Goal: Book appointment/travel/reservation

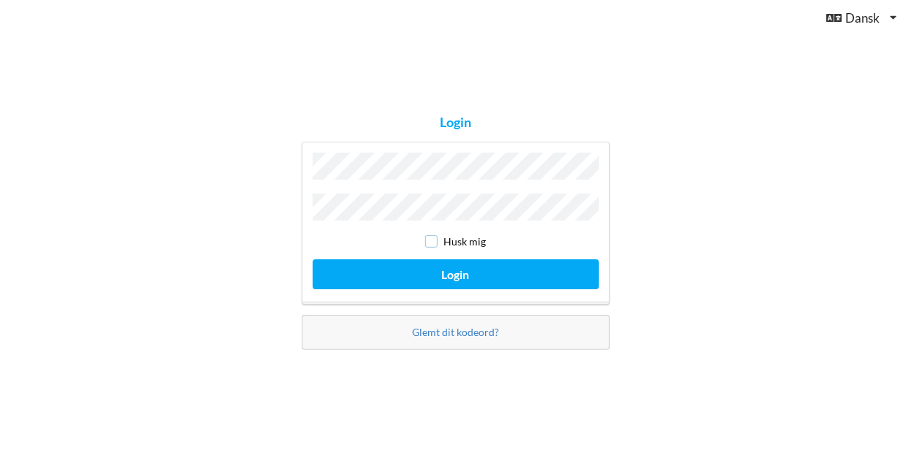
click at [430, 240] on input "checkbox" at bounding box center [431, 241] width 12 height 12
checkbox input "true"
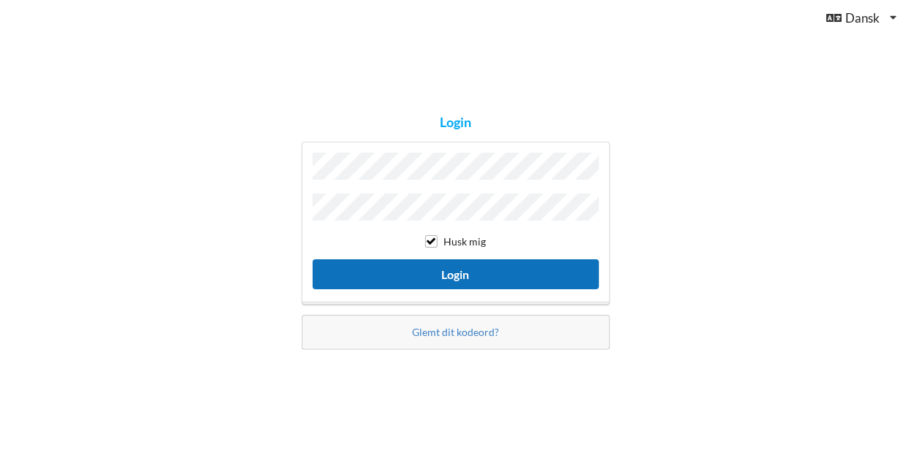
click at [448, 271] on button "Login" at bounding box center [456, 274] width 287 height 30
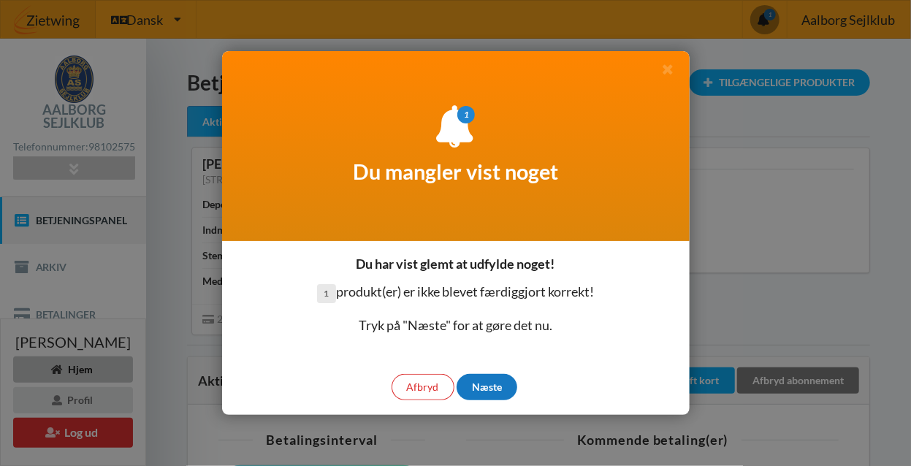
click at [493, 392] on div "Næste" at bounding box center [487, 387] width 61 height 26
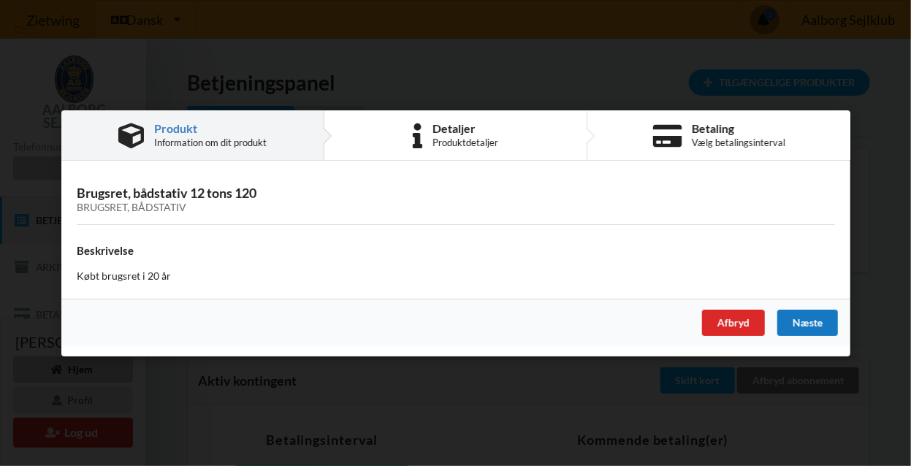
click at [810, 333] on div "Næste" at bounding box center [807, 322] width 61 height 26
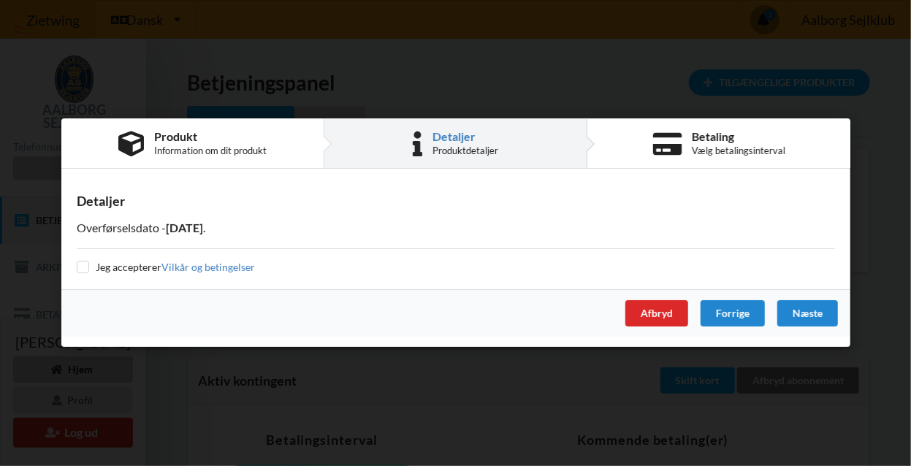
click at [83, 273] on div "Jeg accepterer Vilkår og betingelser" at bounding box center [456, 267] width 759 height 15
click at [94, 270] on label "Jeg accepterer Vilkår og betingelser" at bounding box center [166, 267] width 178 height 12
click at [83, 267] on input "checkbox" at bounding box center [83, 267] width 12 height 12
checkbox input "true"
click at [801, 306] on div "Næste" at bounding box center [807, 314] width 61 height 26
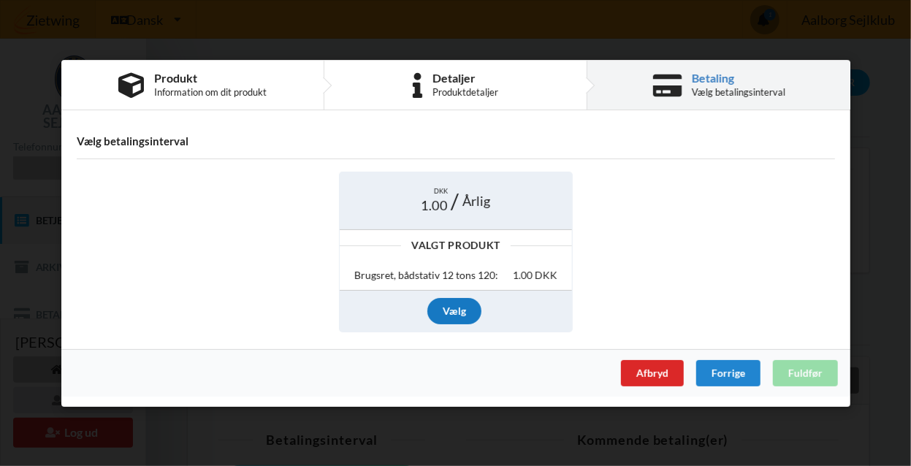
click at [452, 307] on div "Vælg" at bounding box center [455, 311] width 54 height 26
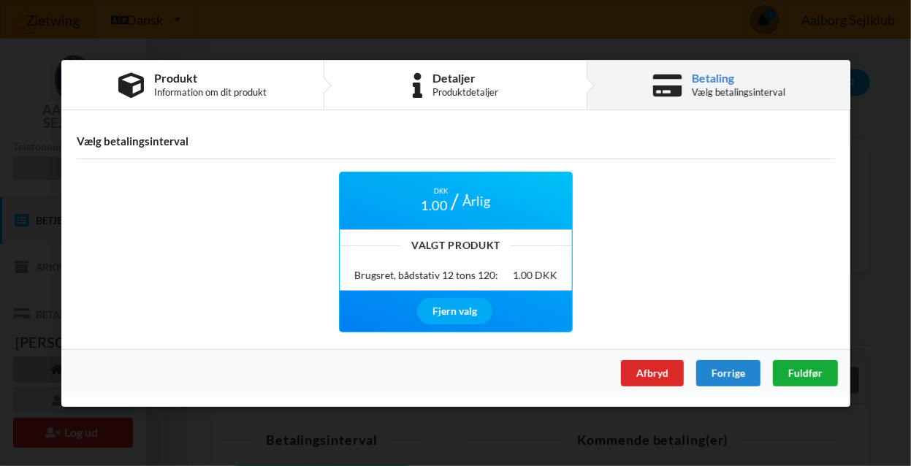
click at [807, 373] on span "Fuldfør" at bounding box center [805, 372] width 34 height 12
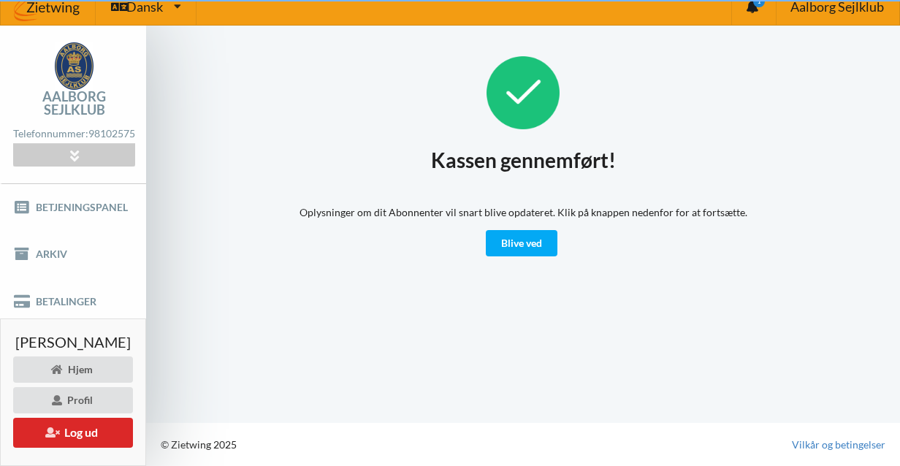
scroll to position [22, 0]
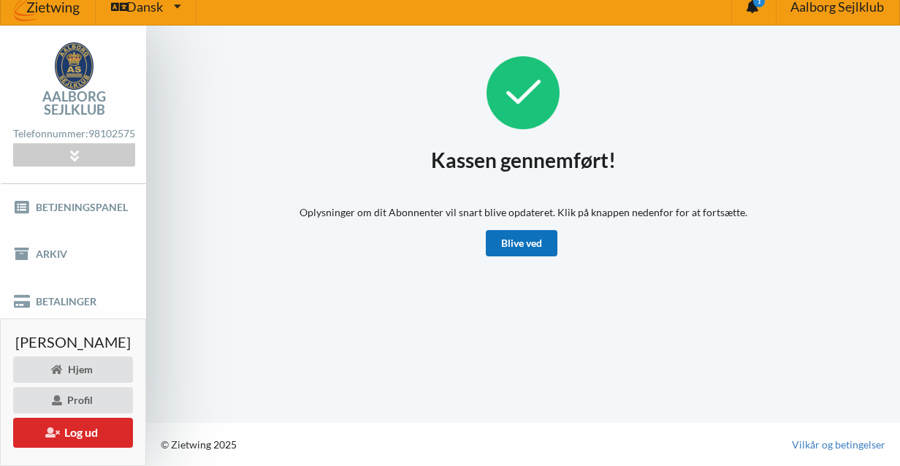
click at [521, 238] on link "Blive ved" at bounding box center [522, 243] width 72 height 26
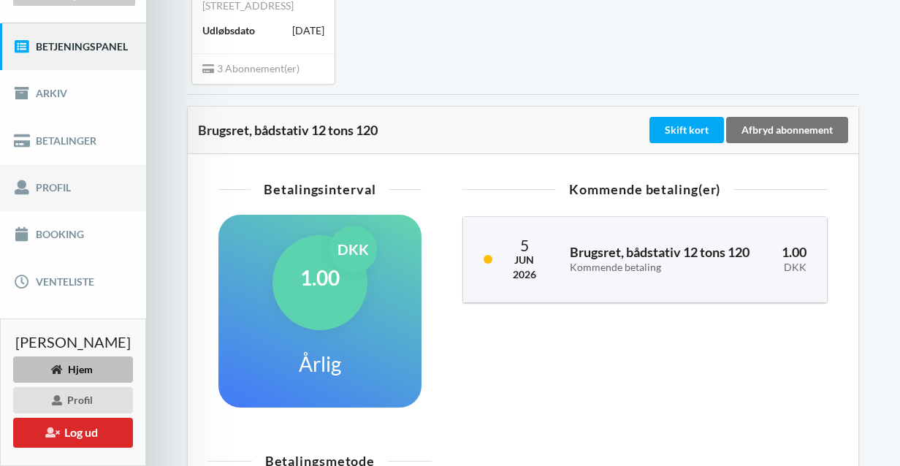
scroll to position [174, 0]
click at [57, 243] on link "Booking" at bounding box center [73, 234] width 146 height 47
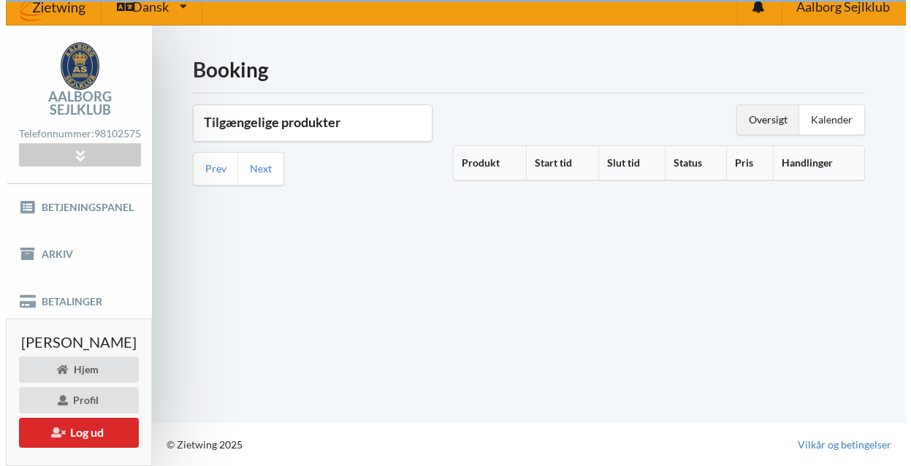
scroll to position [22, 0]
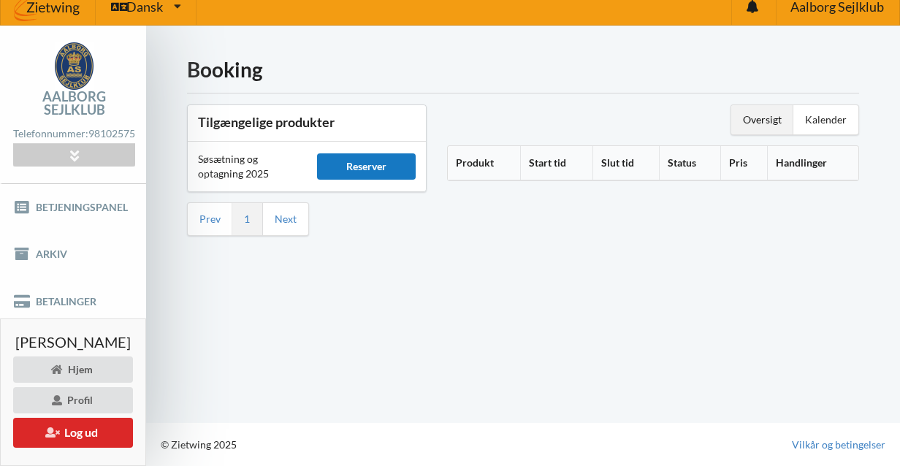
click at [363, 153] on div "Reserver" at bounding box center [366, 166] width 99 height 26
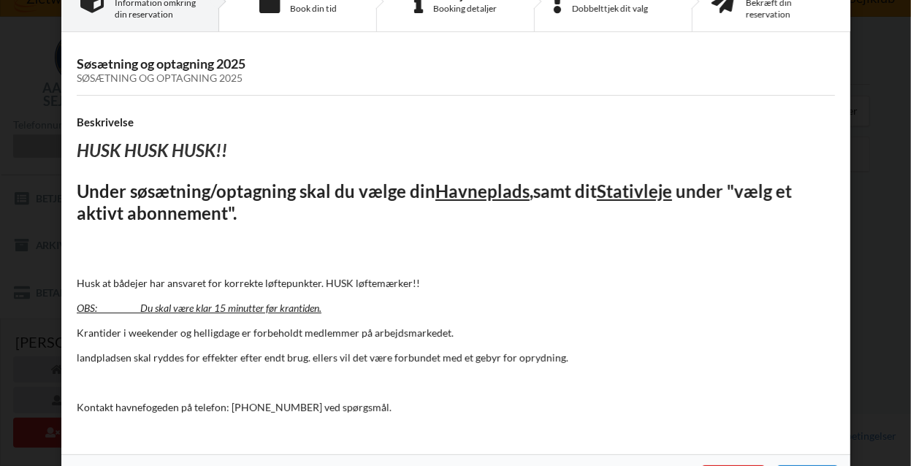
scroll to position [94, 0]
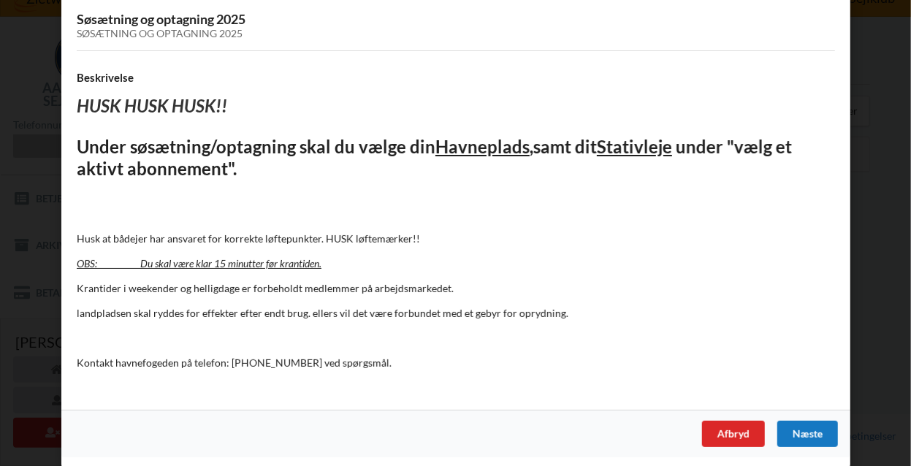
click at [818, 433] on div "Næste" at bounding box center [807, 434] width 61 height 26
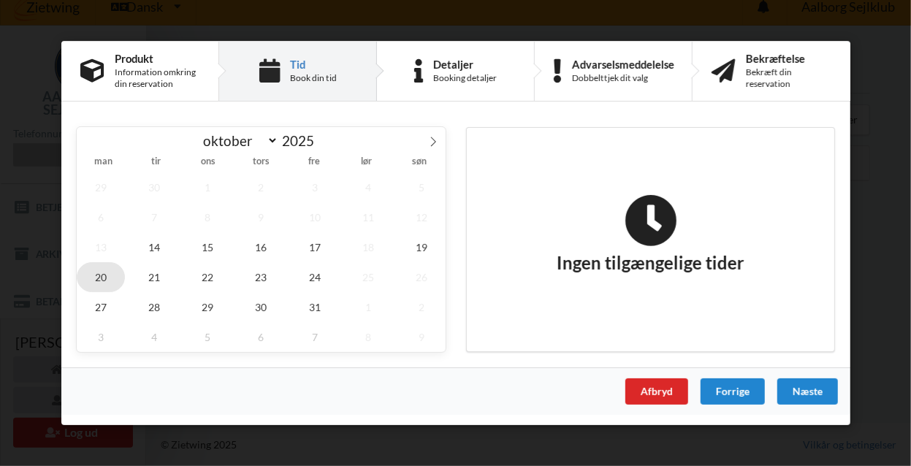
click at [107, 278] on span "20" at bounding box center [101, 277] width 48 height 30
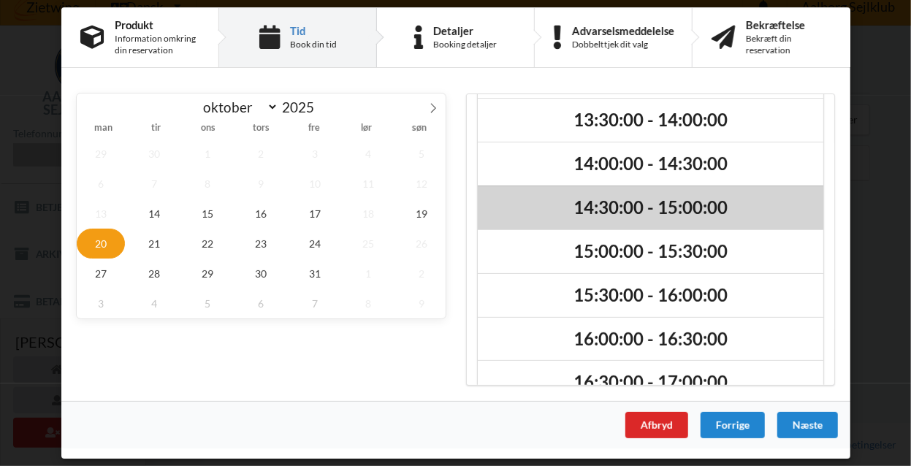
scroll to position [164, 0]
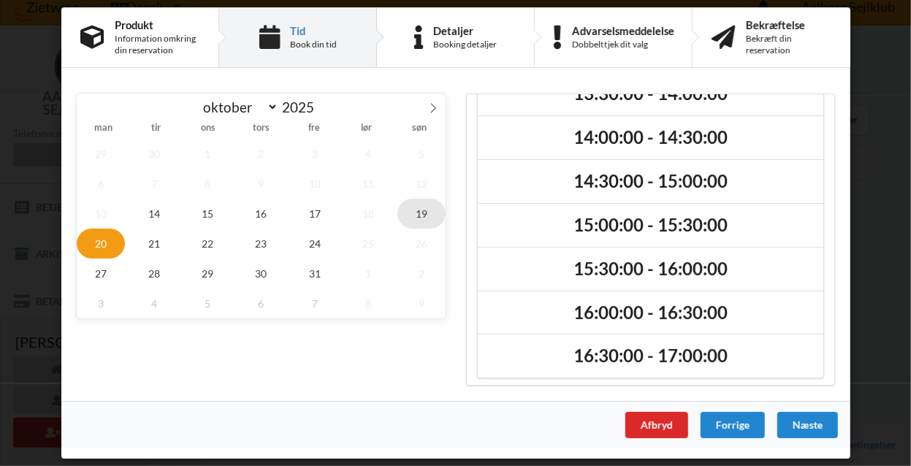
click at [427, 220] on span "19" at bounding box center [422, 214] width 48 height 30
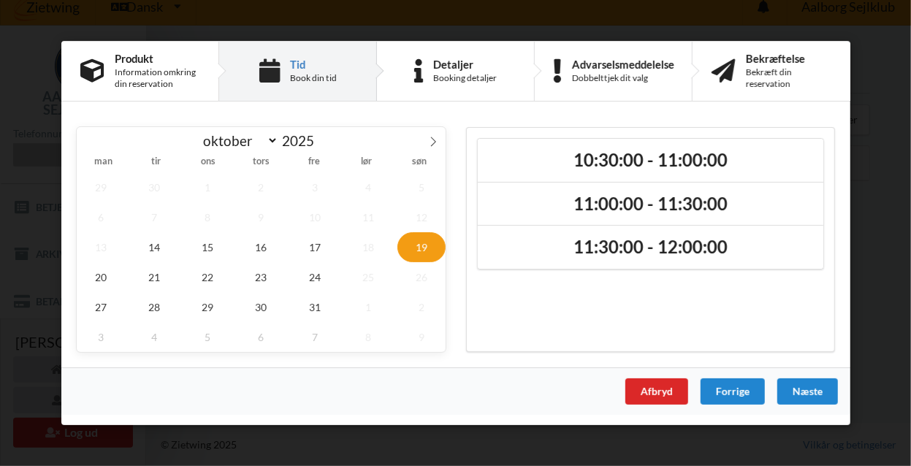
scroll to position [0, 0]
click at [648, 299] on div "10:30:00 - 11:00:00 11:00:00 - 11:30:00 11:30:00 - 12:00:00" at bounding box center [650, 239] width 369 height 225
click at [98, 280] on span "20" at bounding box center [101, 277] width 48 height 30
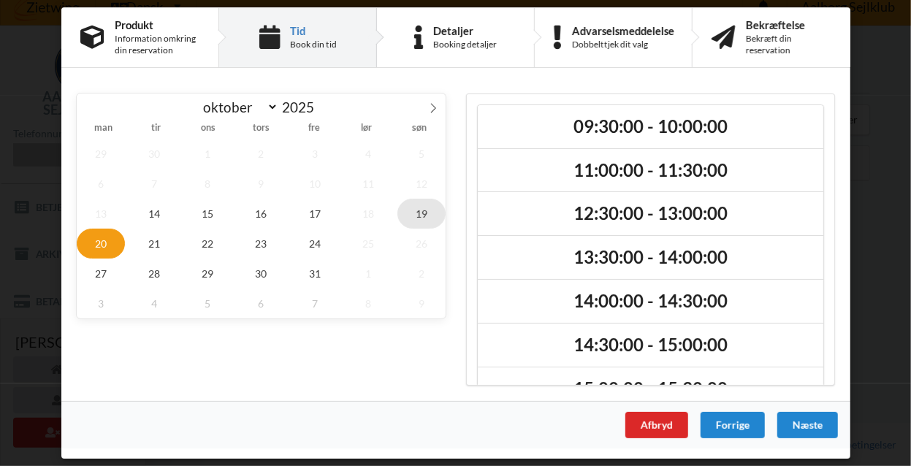
click at [425, 208] on span "19" at bounding box center [422, 214] width 48 height 30
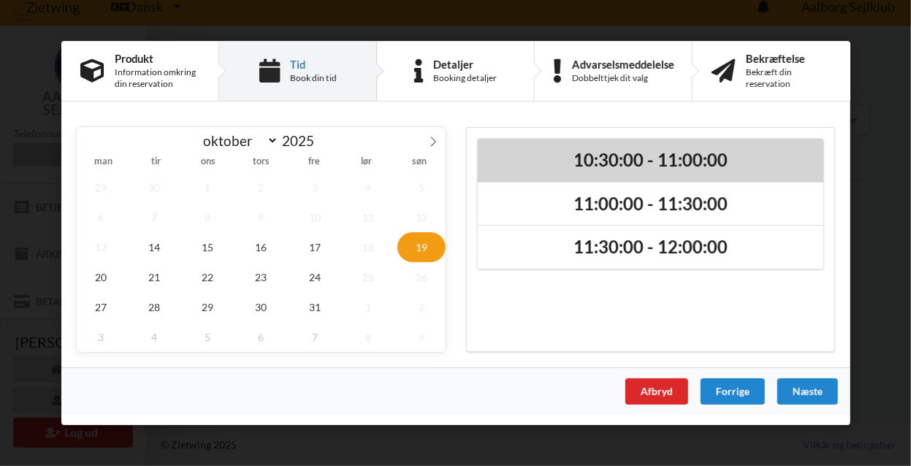
click at [626, 163] on h2 "10:30:00 - 11:00:00" at bounding box center [650, 160] width 325 height 23
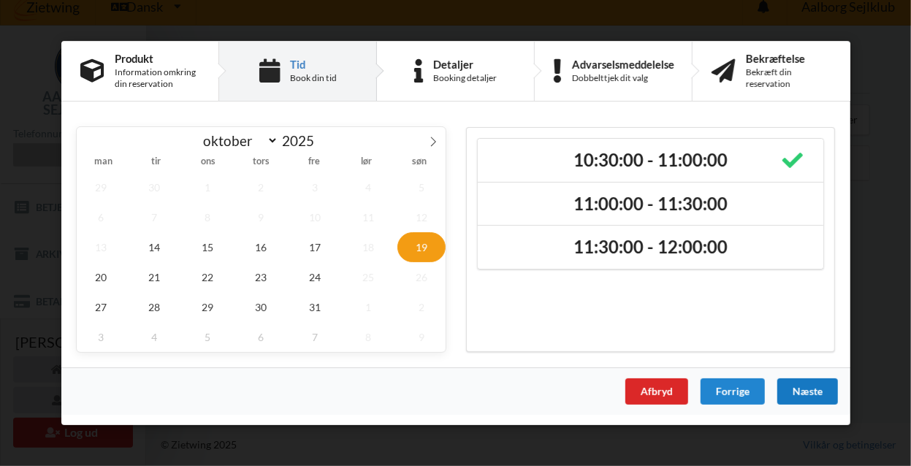
click at [800, 392] on div "Næste" at bounding box center [807, 392] width 61 height 26
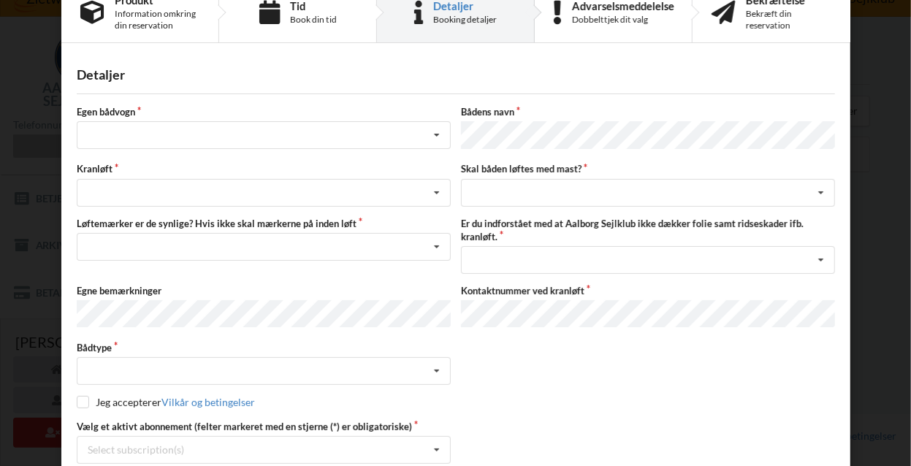
scroll to position [37, 0]
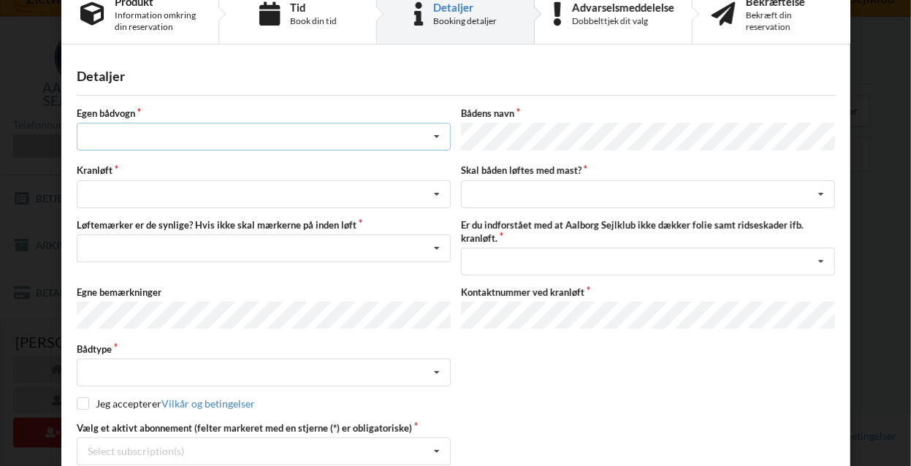
click at [433, 136] on icon at bounding box center [437, 137] width 22 height 27
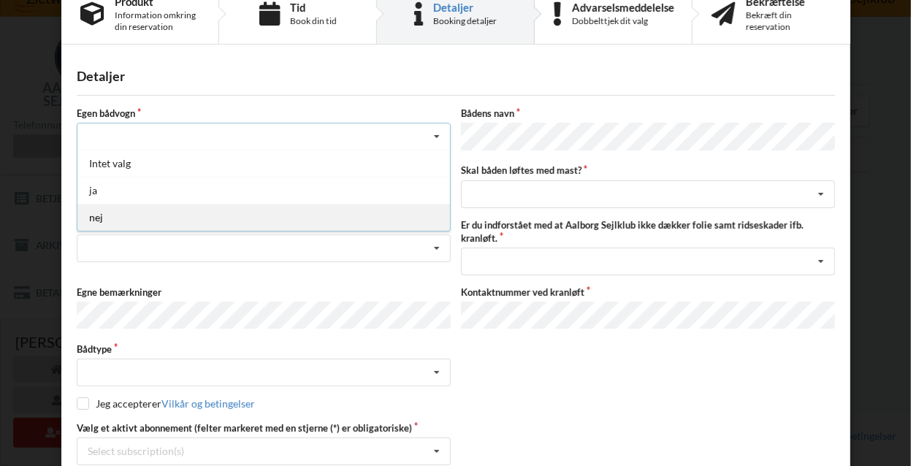
click at [124, 211] on div "nej" at bounding box center [263, 217] width 373 height 27
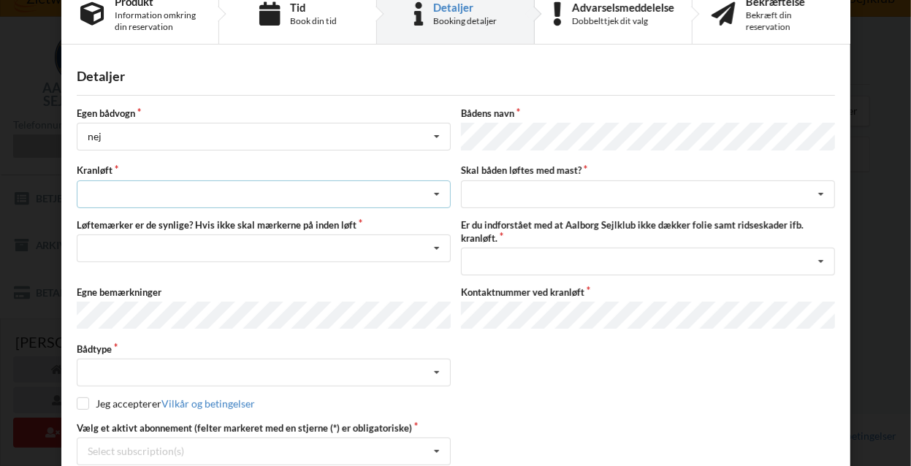
click at [191, 182] on div "Søsætning Optagning" at bounding box center [264, 195] width 374 height 28
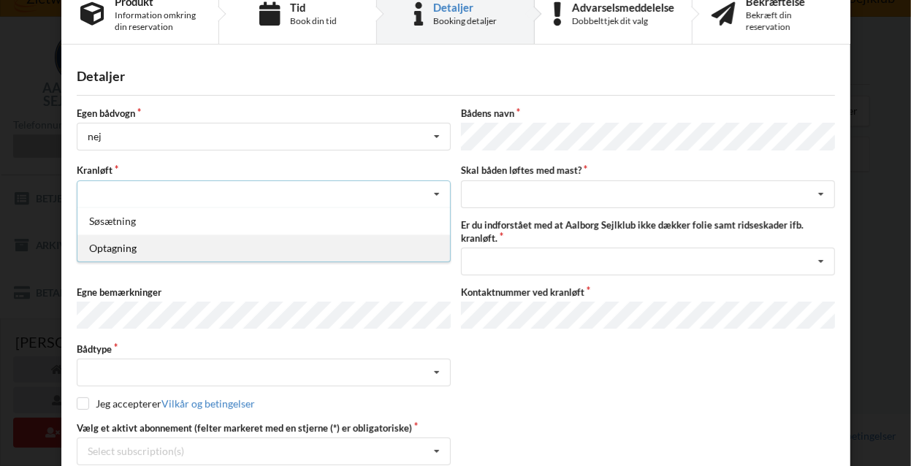
click at [145, 250] on div "Optagning" at bounding box center [263, 248] width 373 height 27
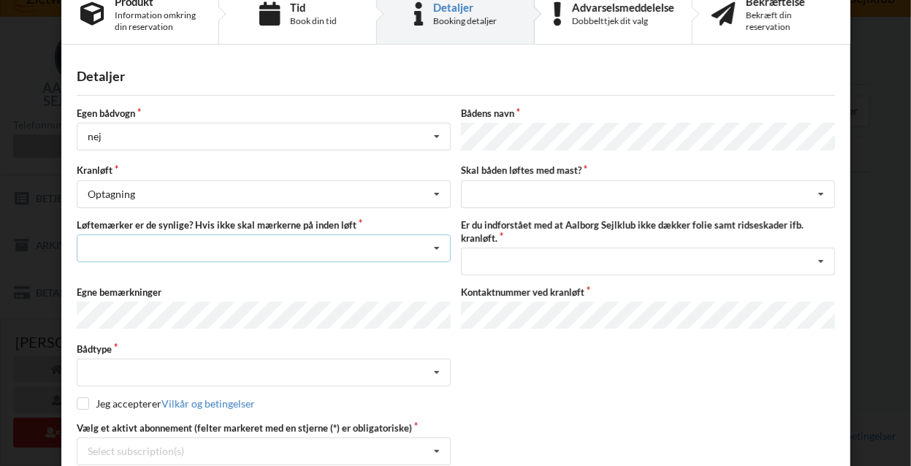
click at [291, 252] on div "Nej, jeg kontakter havnekontoret inden løft og får dem sat på Ja, mine mærker e…" at bounding box center [264, 249] width 374 height 28
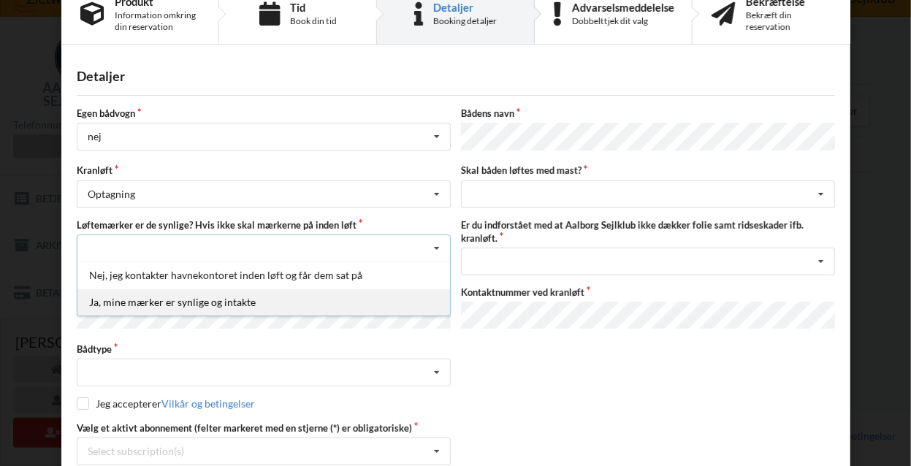
click at [237, 302] on div "Ja, mine mærker er synlige og intakte" at bounding box center [263, 302] width 373 height 27
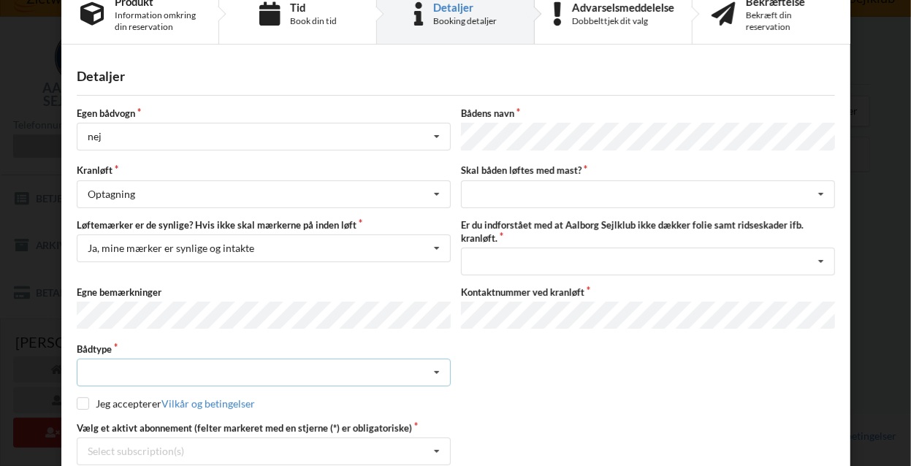
click at [281, 359] on div "Intet valgt Sejlbåd Motorbåd Motorsejler Jolle Andet" at bounding box center [264, 373] width 374 height 28
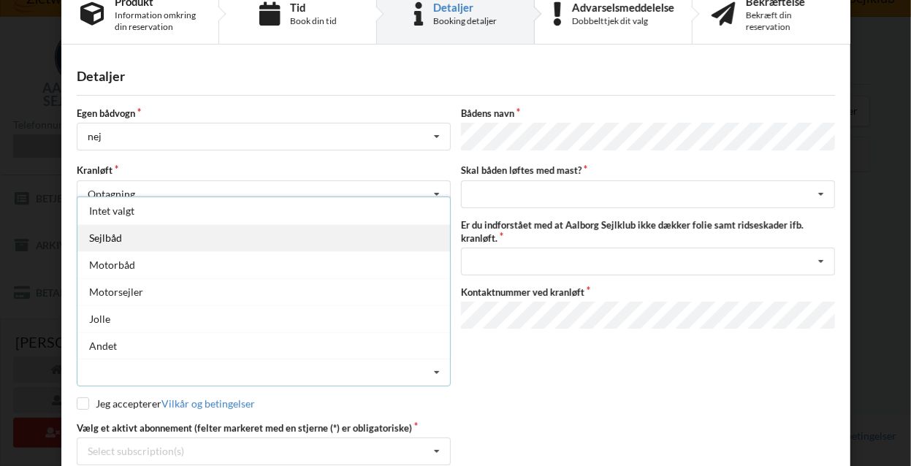
click at [185, 243] on div "Sejlbåd" at bounding box center [263, 237] width 373 height 27
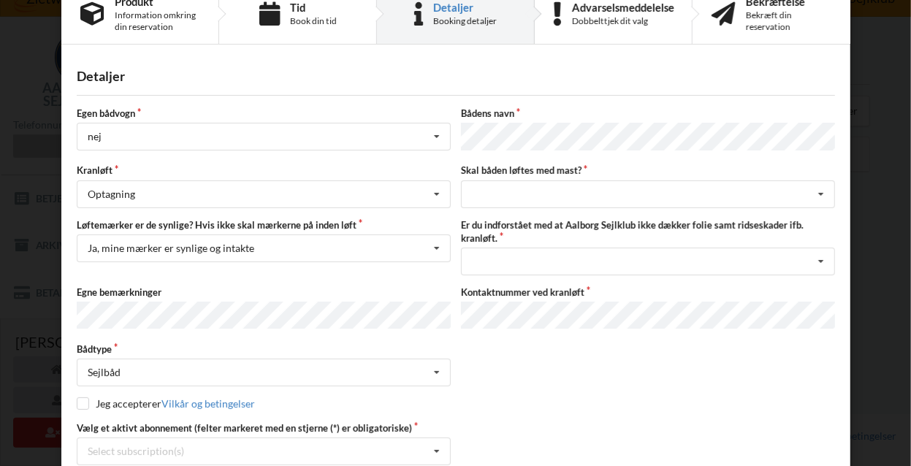
click at [85, 404] on div "Egen bådvogn nej Intet valg ja nej Bådens navn Kranløft Optagning Søsætning Opt…" at bounding box center [456, 286] width 759 height 359
click at [77, 398] on input "checkbox" at bounding box center [83, 404] width 12 height 12
checkbox input "true"
click at [579, 197] on div "intet valg ja nej" at bounding box center [648, 195] width 374 height 28
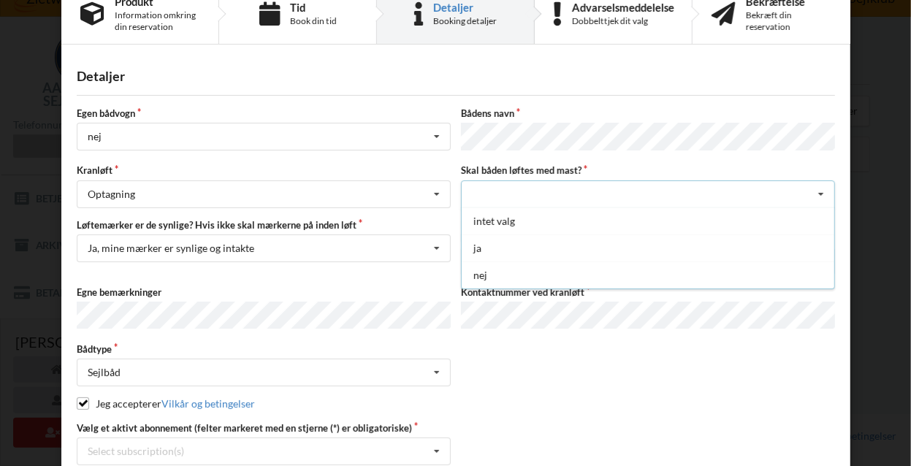
click at [579, 197] on div "intet valg ja nej" at bounding box center [648, 195] width 374 height 28
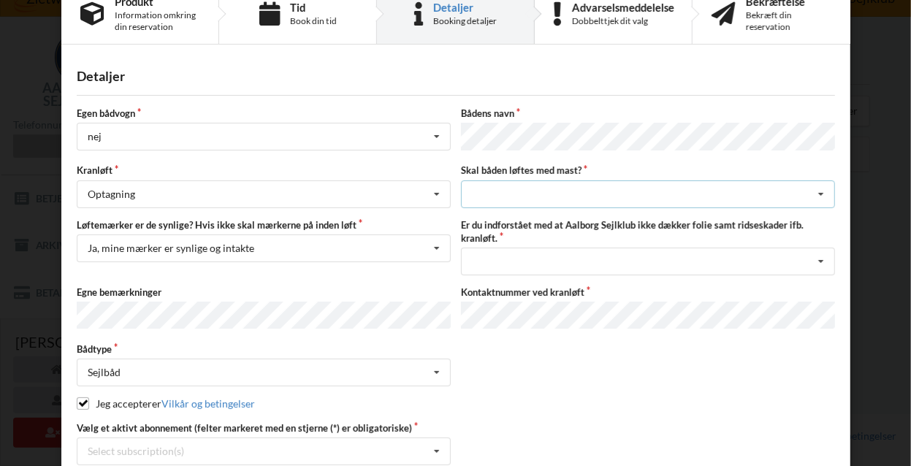
click at [579, 197] on div "intet valg ja nej" at bounding box center [648, 195] width 374 height 28
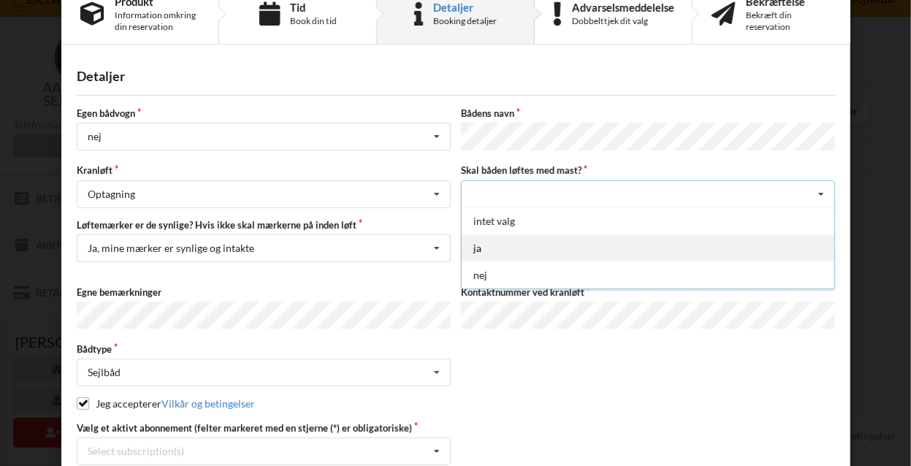
click at [511, 242] on div "ja" at bounding box center [648, 248] width 373 height 27
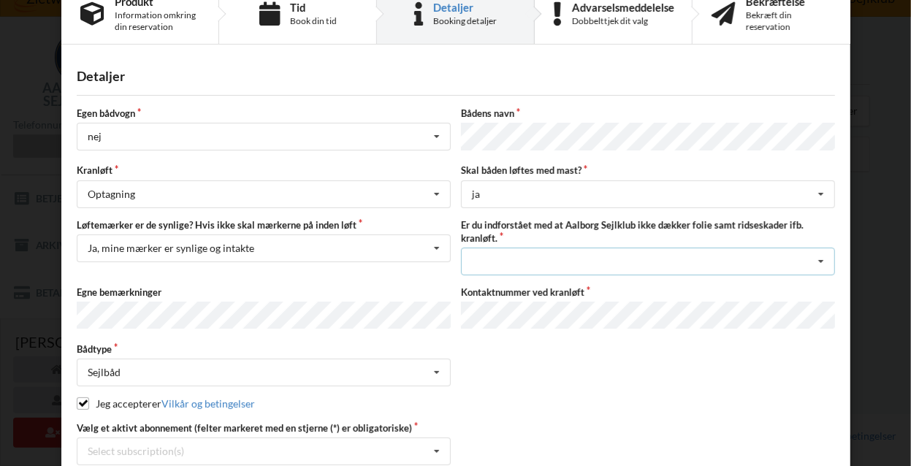
click at [576, 254] on div "Jeg har tæpper med og tager selv ansvaret for eventuelle folie samt ridseskader…" at bounding box center [648, 262] width 374 height 28
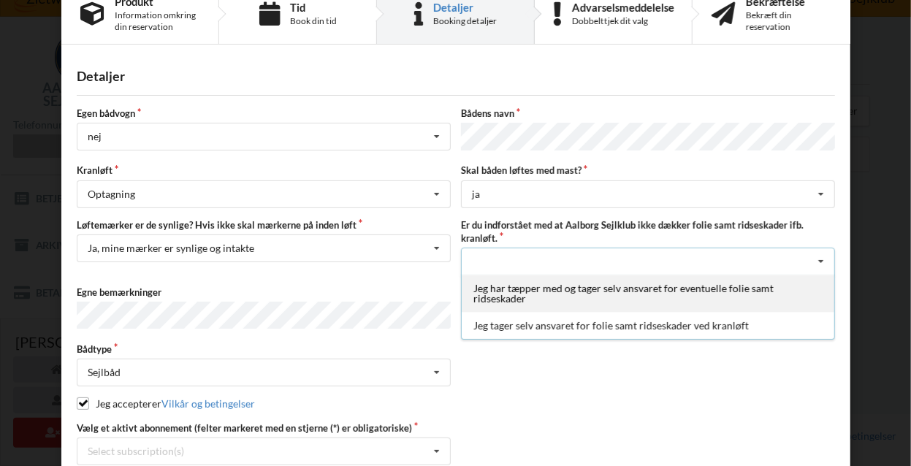
click at [570, 295] on div "Jeg har tæpper med og tager selv ansvaret for eventuelle folie samt ridseskader" at bounding box center [648, 293] width 373 height 37
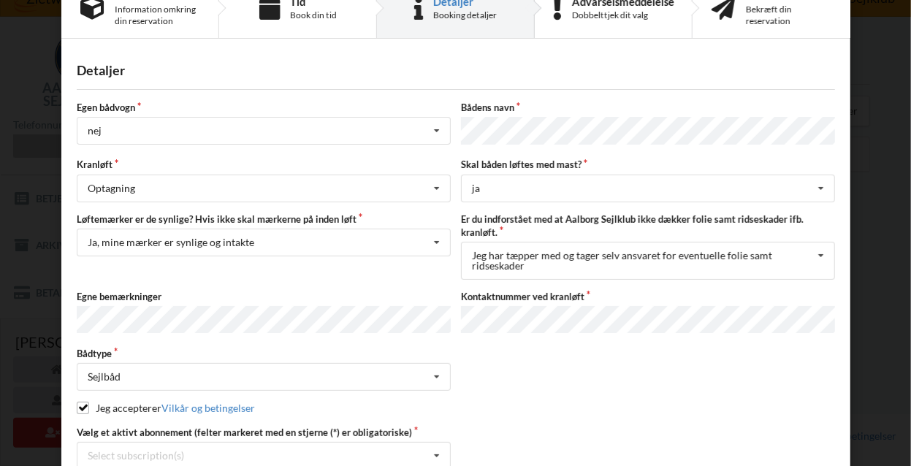
scroll to position [121, 0]
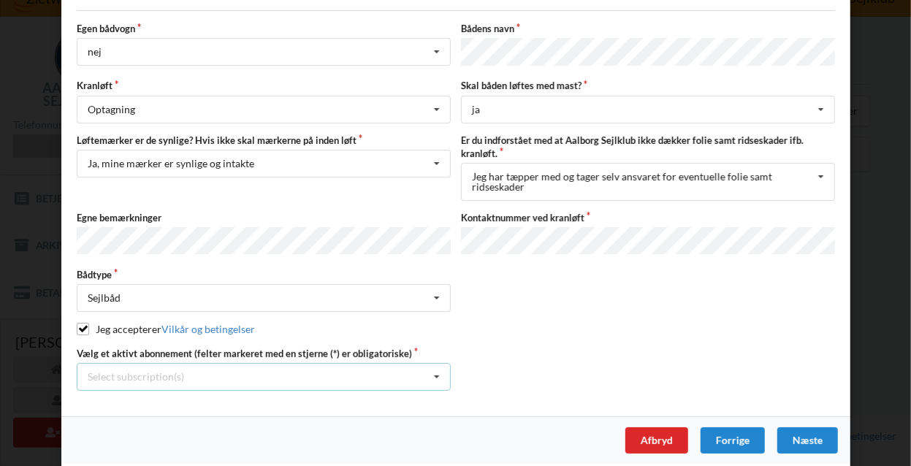
click at [300, 365] on div "Select subscription(s) Brugsret, bådstativ 12 tons 120 Aktiv kontingent * Bro 7…" at bounding box center [264, 377] width 374 height 28
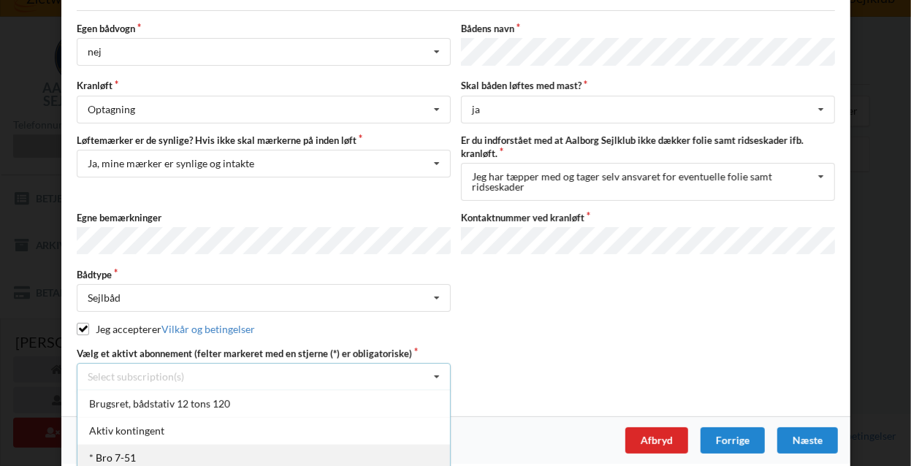
click at [137, 444] on div "* Bro 7-51" at bounding box center [263, 457] width 373 height 27
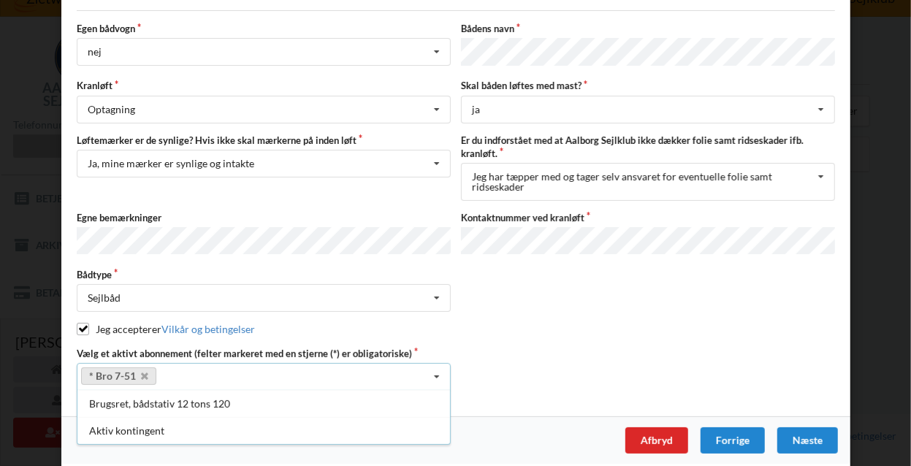
click at [500, 347] on div "Vælg et aktivt abonnement (felter markeret med en stjerne (*) er obligatoriske)…" at bounding box center [456, 369] width 769 height 44
click at [610, 335] on div "Egen bådvogn nej Intet valg ja nej Bådens navn Kranløft Optagning Søsætning Opt…" at bounding box center [456, 206] width 759 height 369
click at [804, 432] on div "Næste" at bounding box center [807, 441] width 61 height 26
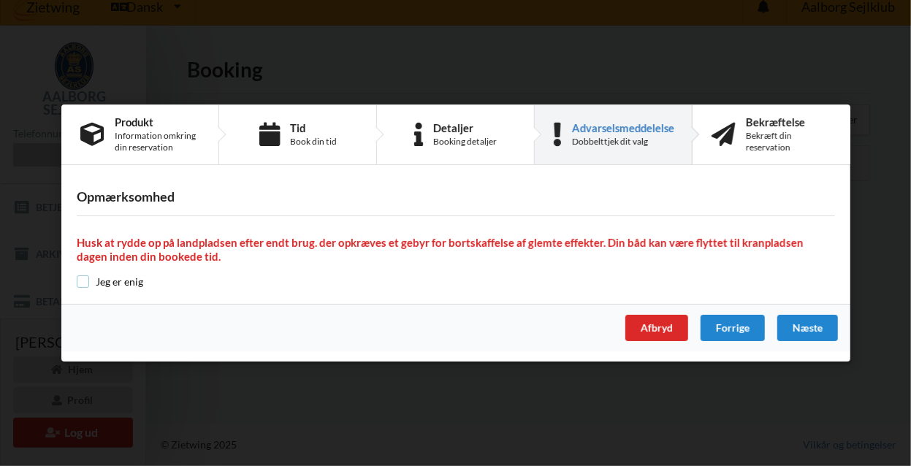
click at [88, 277] on input "checkbox" at bounding box center [83, 282] width 12 height 12
checkbox input "true"
click at [814, 325] on div "Næste" at bounding box center [807, 328] width 61 height 26
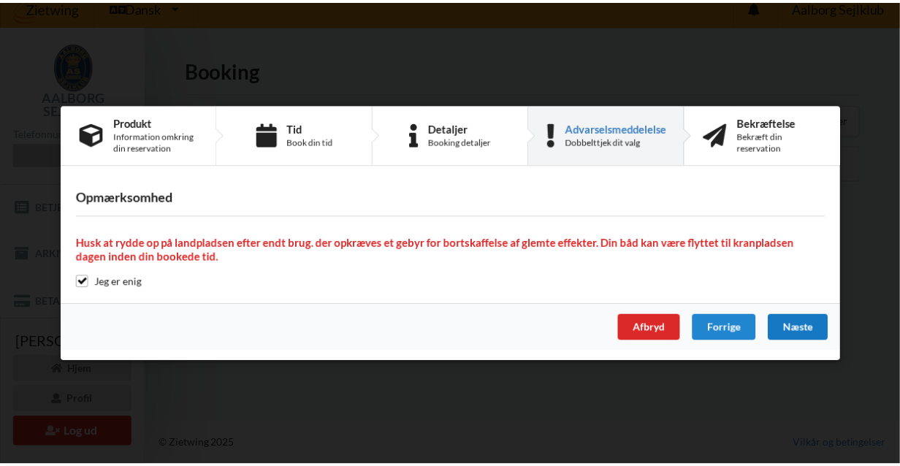
scroll to position [0, 0]
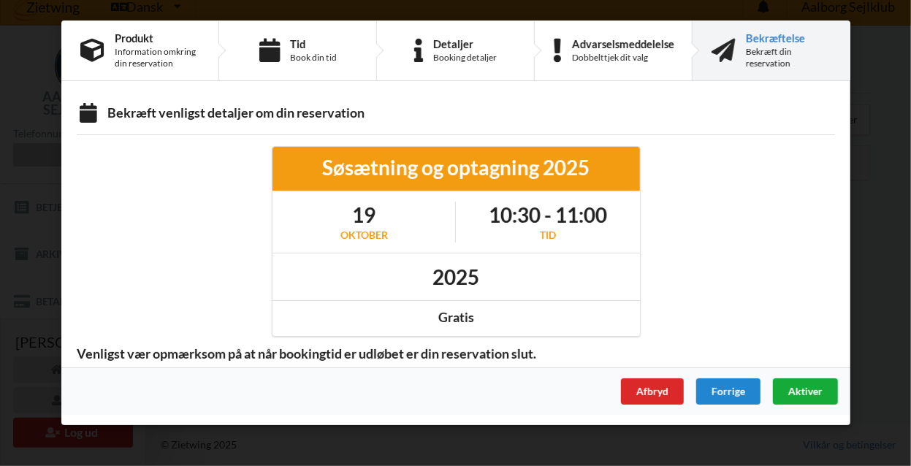
click at [804, 390] on span "Aktiver" at bounding box center [805, 391] width 34 height 12
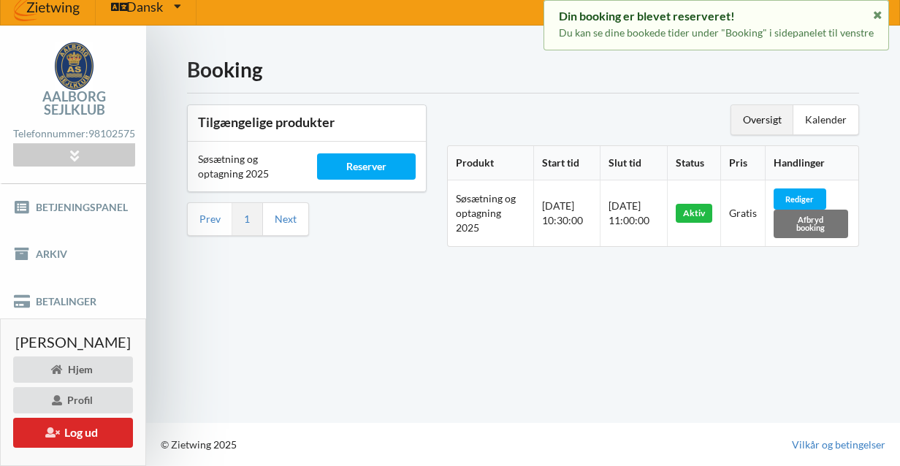
click at [738, 346] on div "Booking Tilgængelige produkter Søsætning og optagning 2025 Reserver Prev 1 Next…" at bounding box center [523, 224] width 754 height 397
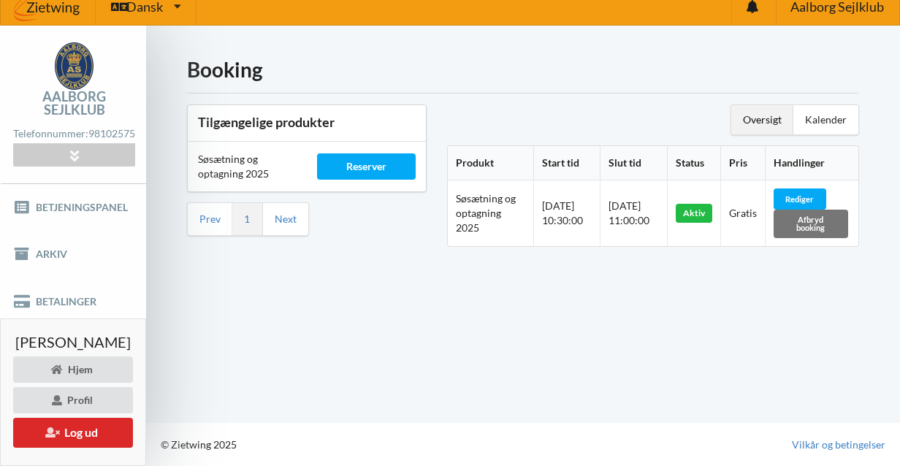
click at [477, 357] on div "Booking Tilgængelige produkter Søsætning og optagning 2025 Reserver Prev 1 Next…" at bounding box center [523, 224] width 754 height 397
